Goal: Check status

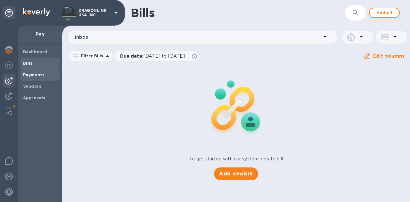
click at [31, 75] on b "Payments" at bounding box center [33, 74] width 21 height 5
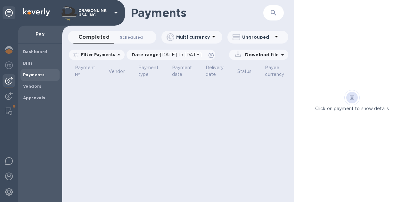
click at [128, 38] on span "Scheduled 0" at bounding box center [131, 37] width 23 height 7
click at [34, 80] on div "Payments" at bounding box center [40, 75] width 39 height 12
click at [7, 96] on img at bounding box center [9, 96] width 8 height 8
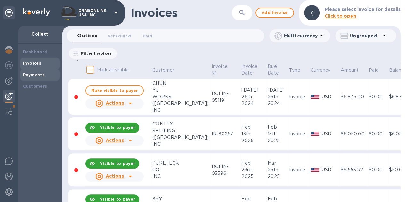
click at [32, 73] on b "Payments" at bounding box center [33, 74] width 21 height 5
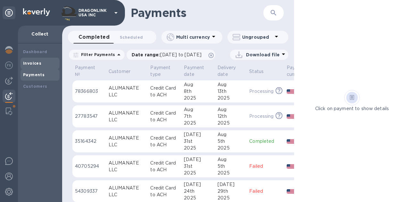
click at [33, 67] on div "Invoices" at bounding box center [40, 64] width 39 height 12
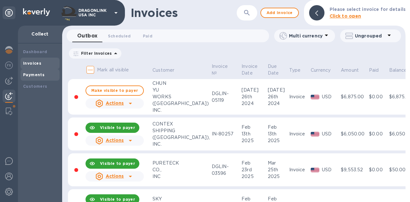
click at [32, 75] on b "Payments" at bounding box center [33, 74] width 21 height 5
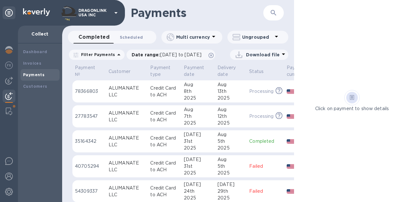
click at [128, 38] on span "Scheduled 0" at bounding box center [131, 37] width 23 height 7
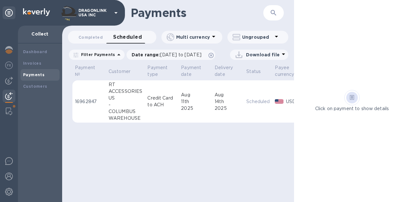
click at [239, 112] on div "2025" at bounding box center [228, 108] width 27 height 7
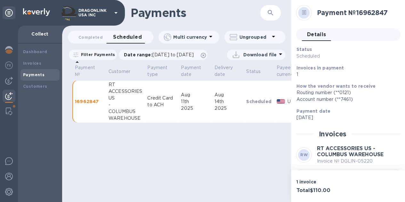
click at [306, 11] on icon at bounding box center [304, 12] width 4 height 5
click at [285, 16] on div "Payments ​" at bounding box center [176, 13] width 229 height 26
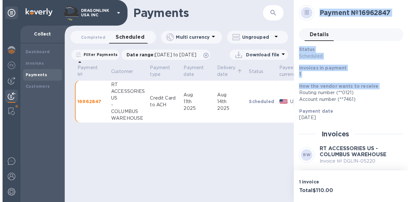
scroll to position [0, 4]
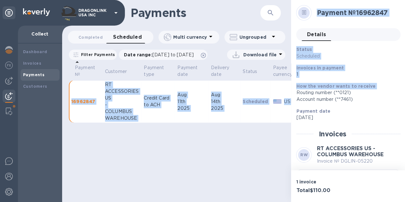
drag, startPoint x: 293, startPoint y: 92, endPoint x: 206, endPoint y: 79, distance: 88.1
click at [206, 79] on div "Payments ​ Completed 0 Scheduled 0 Multi currency Ungrouped Filter Payments Dat…" at bounding box center [234, 101] width 344 height 202
click at [204, 78] on span "Payment date" at bounding box center [192, 70] width 29 height 13
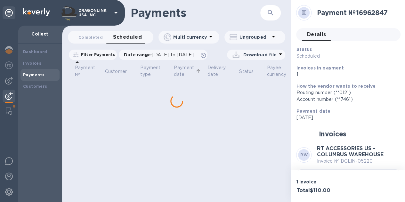
click at [204, 79] on tr "Payment № Customer Payment type Payment date Delivery date Status Payee currenc…" at bounding box center [197, 71] width 257 height 17
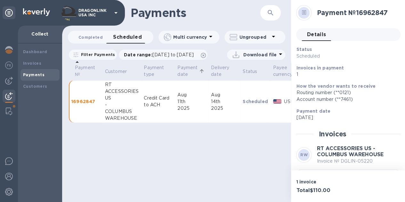
click at [92, 34] on span "Completed 0" at bounding box center [91, 37] width 24 height 7
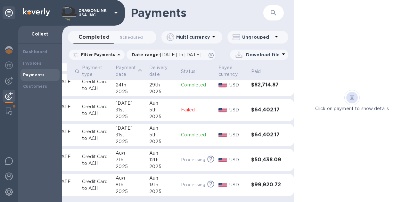
scroll to position [128, 0]
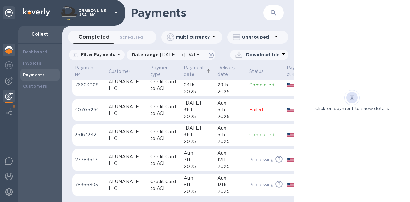
click at [6, 53] on img at bounding box center [9, 50] width 8 height 8
